Goal: Find specific page/section: Find specific page/section

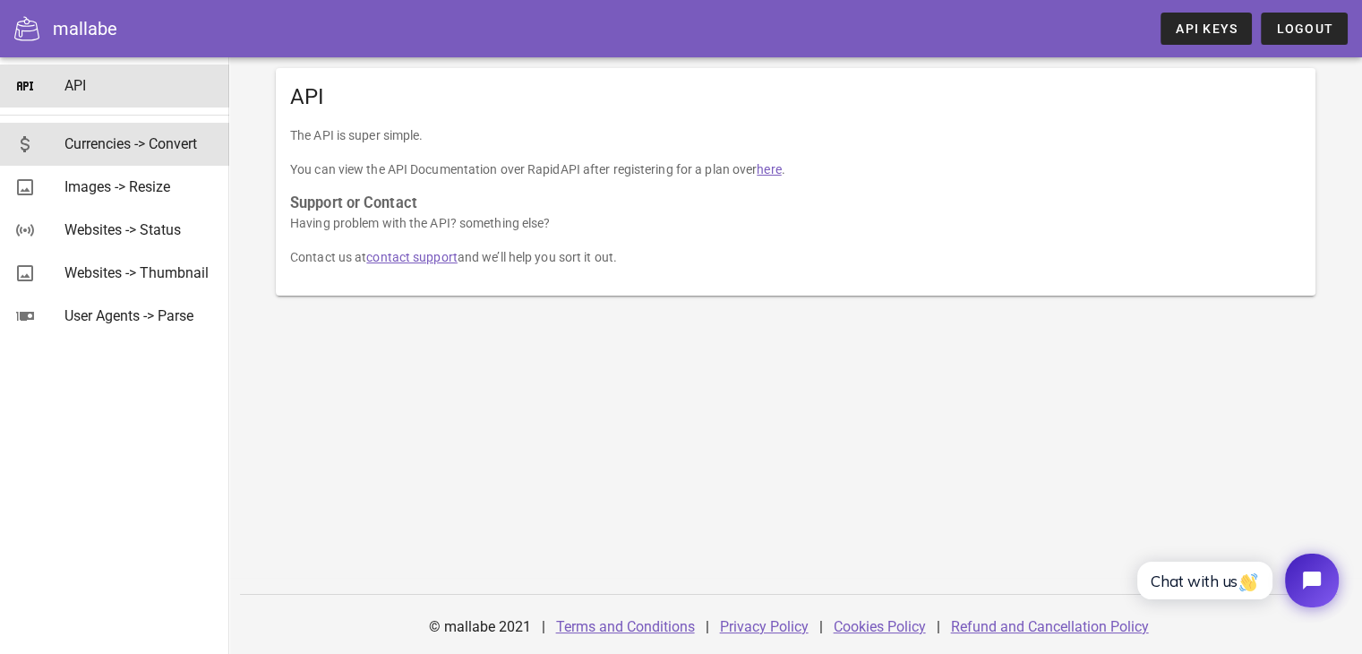
click at [200, 144] on div "Currencies -> Convert" at bounding box center [139, 143] width 150 height 17
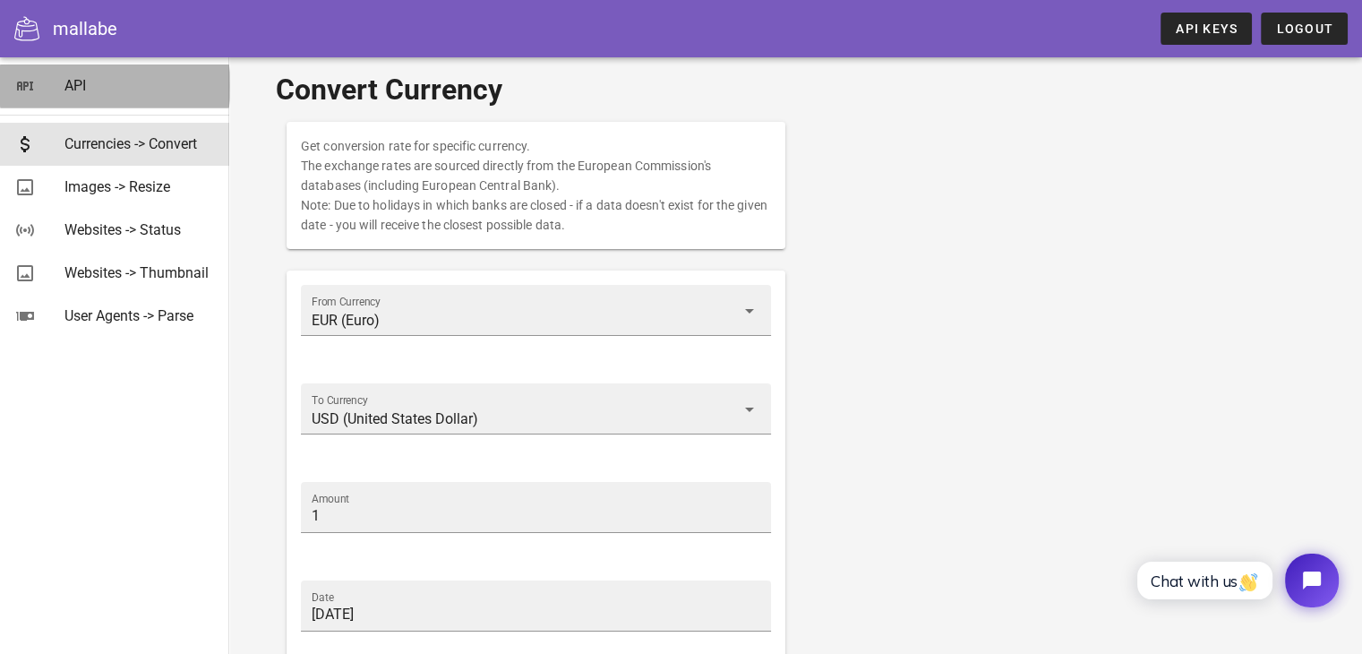
click at [99, 88] on div "API" at bounding box center [139, 85] width 150 height 17
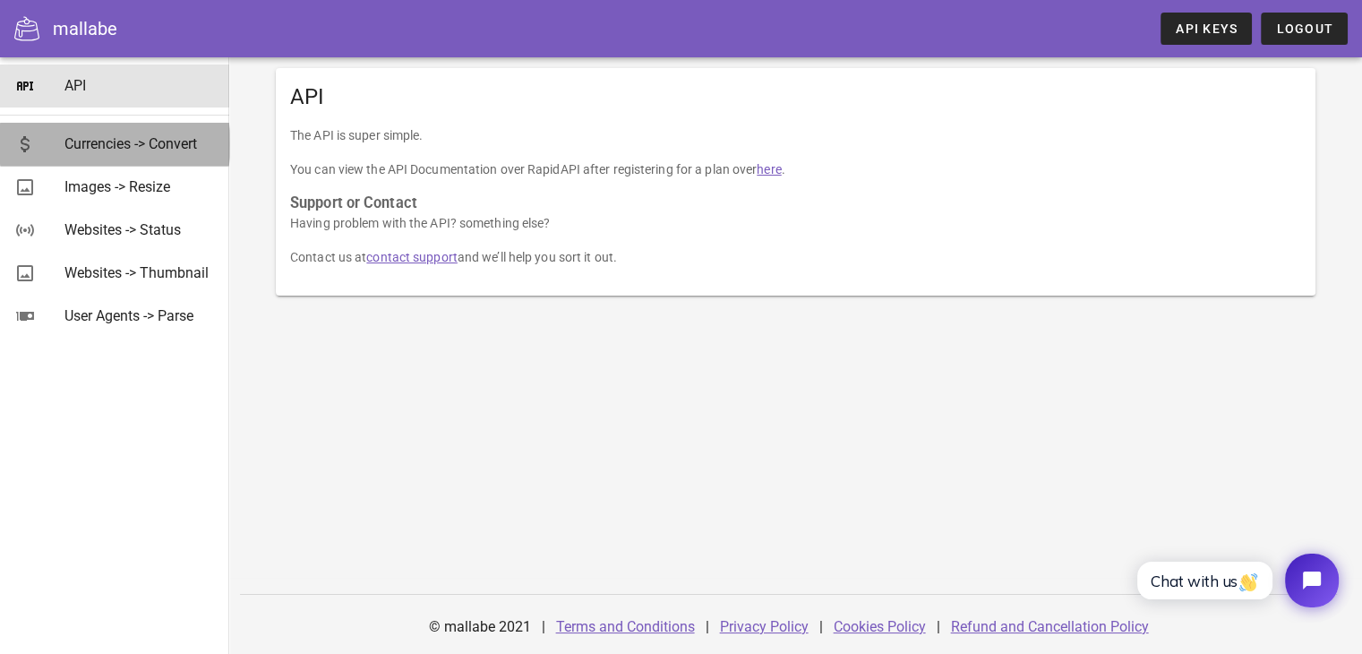
click at [130, 156] on div "Currencies -> Convert" at bounding box center [139, 143] width 150 height 39
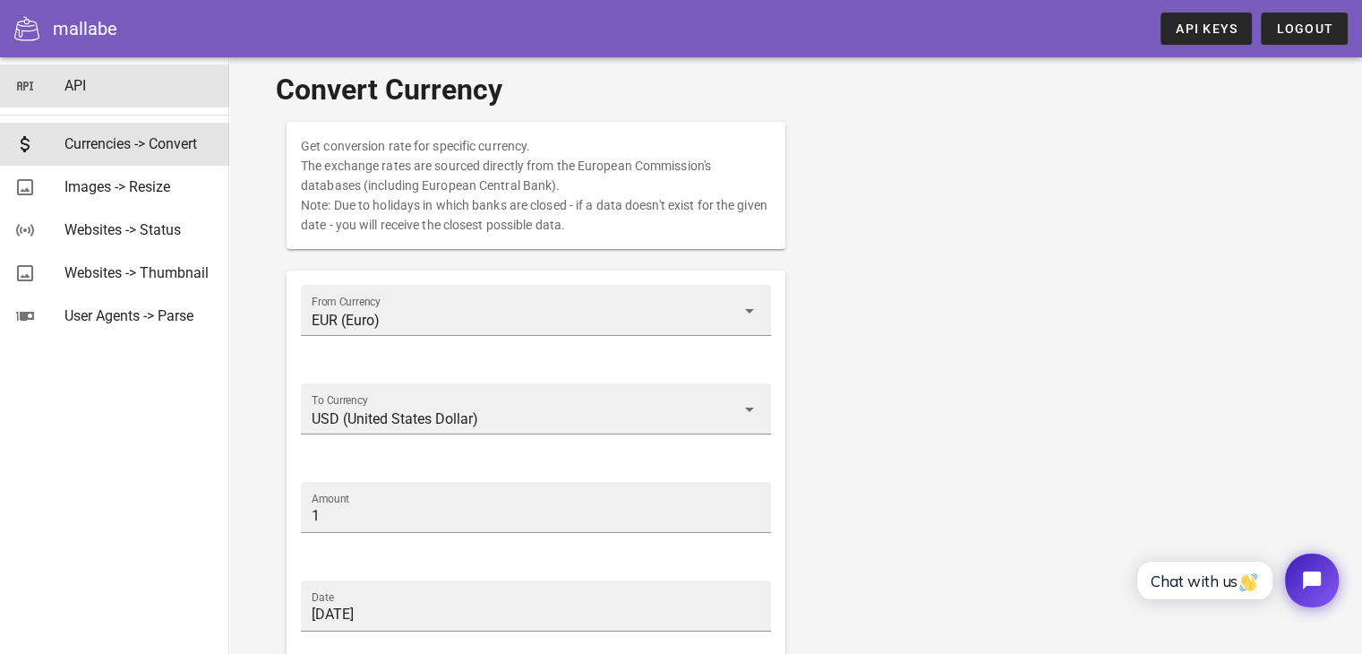
click at [140, 89] on div "API" at bounding box center [139, 85] width 150 height 17
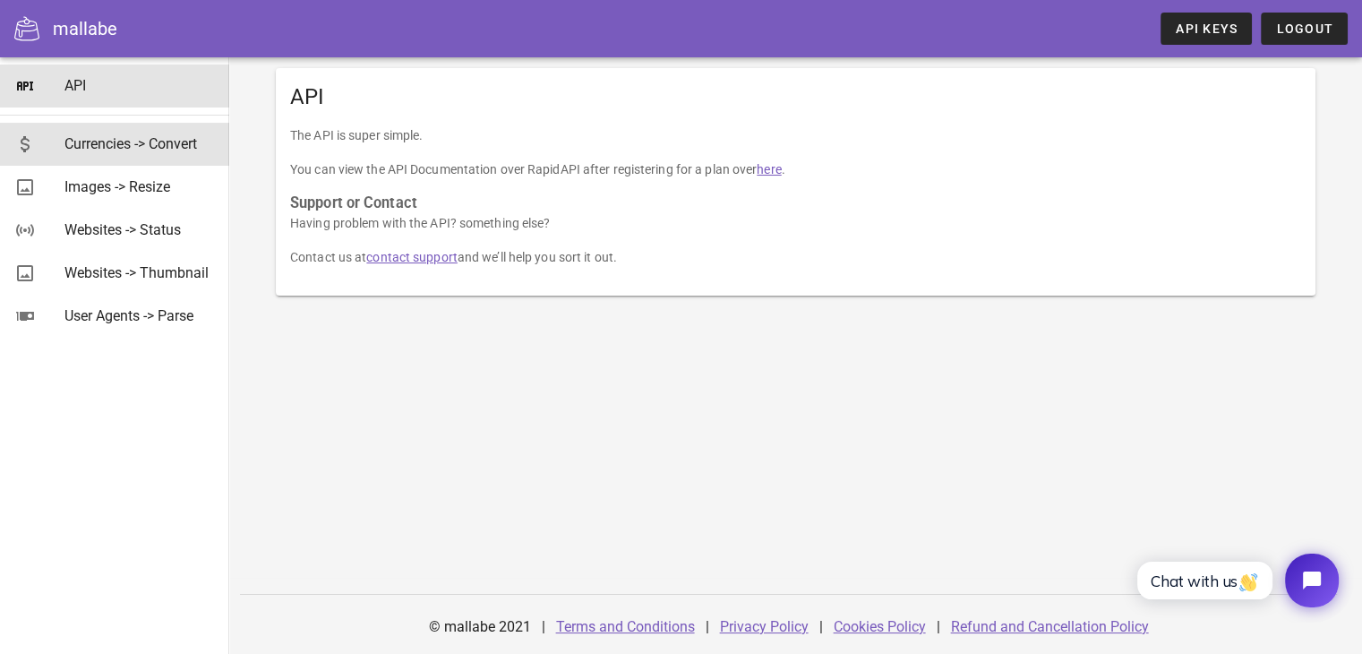
drag, startPoint x: 141, startPoint y: 142, endPoint x: 141, endPoint y: 102, distance: 40.3
click at [141, 144] on div "Currencies -> Convert" at bounding box center [139, 143] width 150 height 17
